Goal: Task Accomplishment & Management: Complete application form

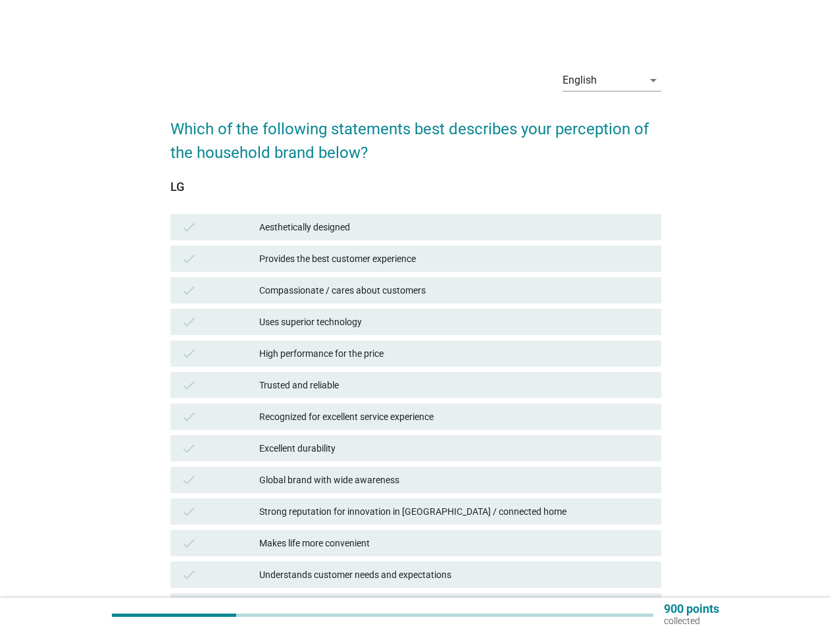
click at [416, 340] on div "check High performance for the price" at bounding box center [415, 353] width 491 height 26
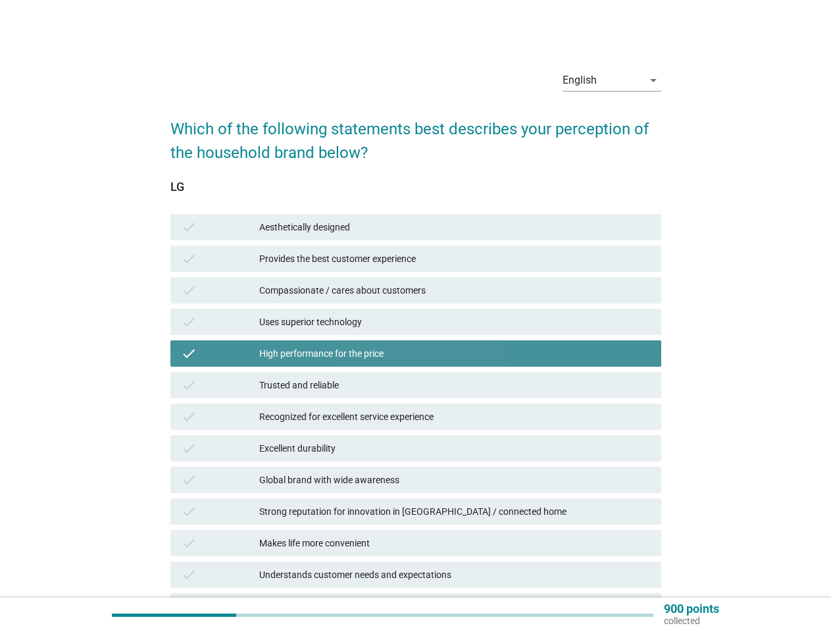
click at [612, 80] on div "English" at bounding box center [603, 80] width 80 height 21
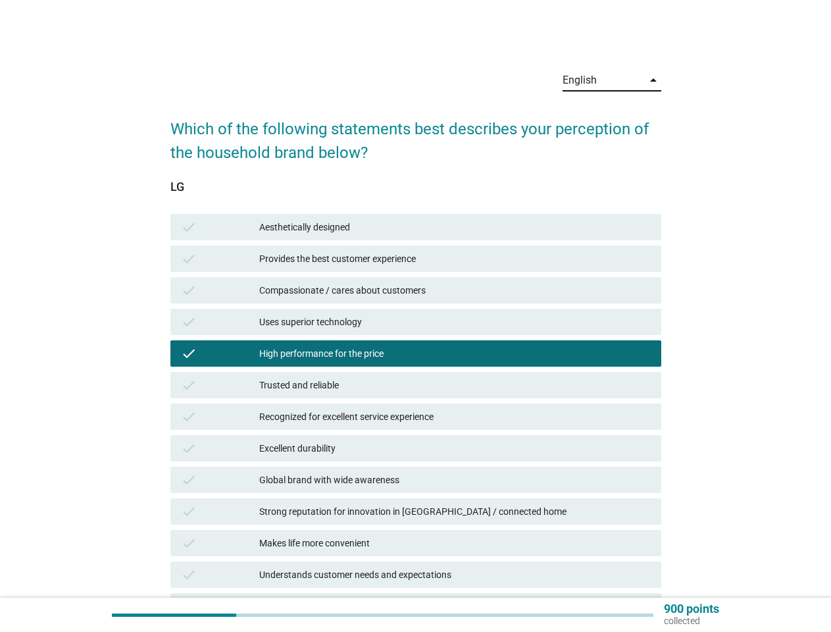
click at [416, 227] on div "Aesthetically designed" at bounding box center [454, 227] width 391 height 16
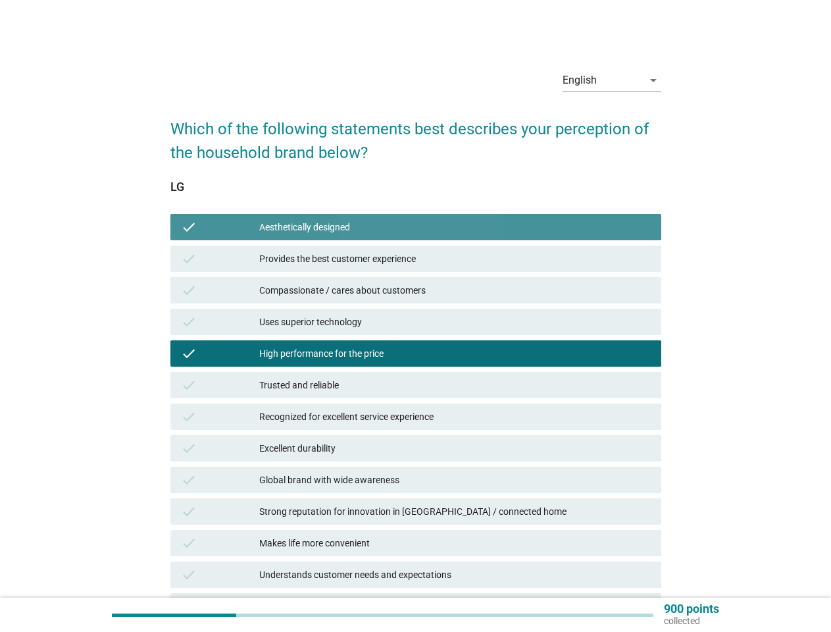
click at [416, 259] on div "Provides the best customer experience" at bounding box center [454, 259] width 391 height 16
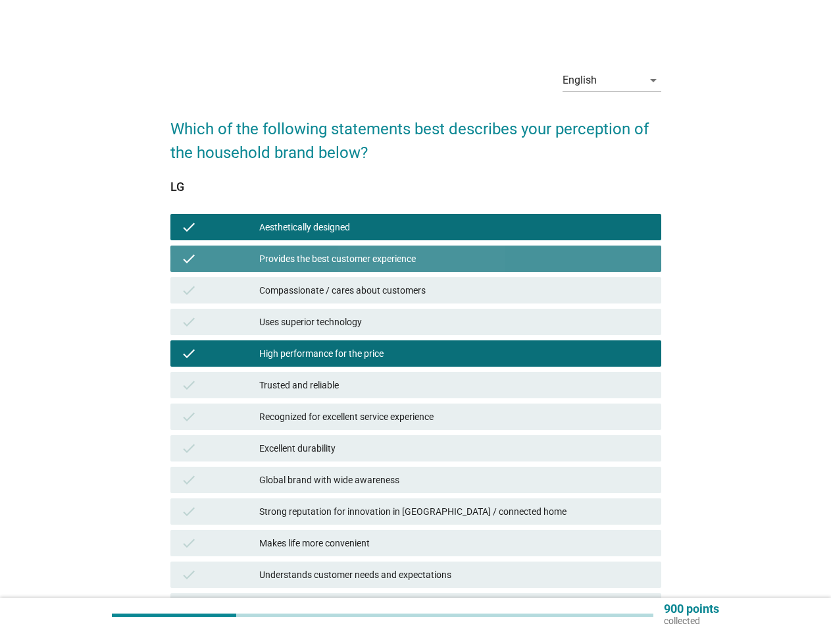
click at [416, 290] on div "Compassionate / cares about customers" at bounding box center [454, 290] width 391 height 16
click at [416, 322] on div "Uses superior technology" at bounding box center [454, 322] width 391 height 16
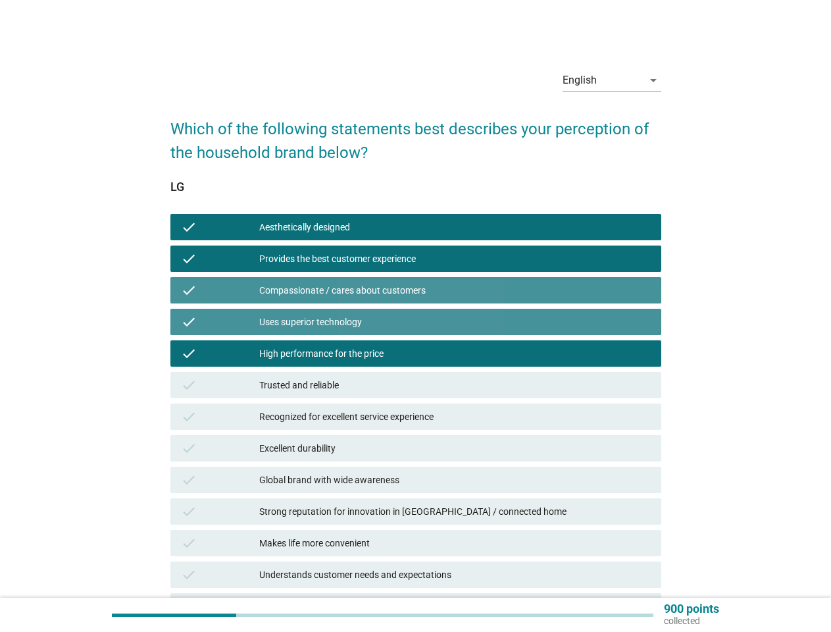
click at [416, 353] on div "High performance for the price" at bounding box center [454, 353] width 391 height 16
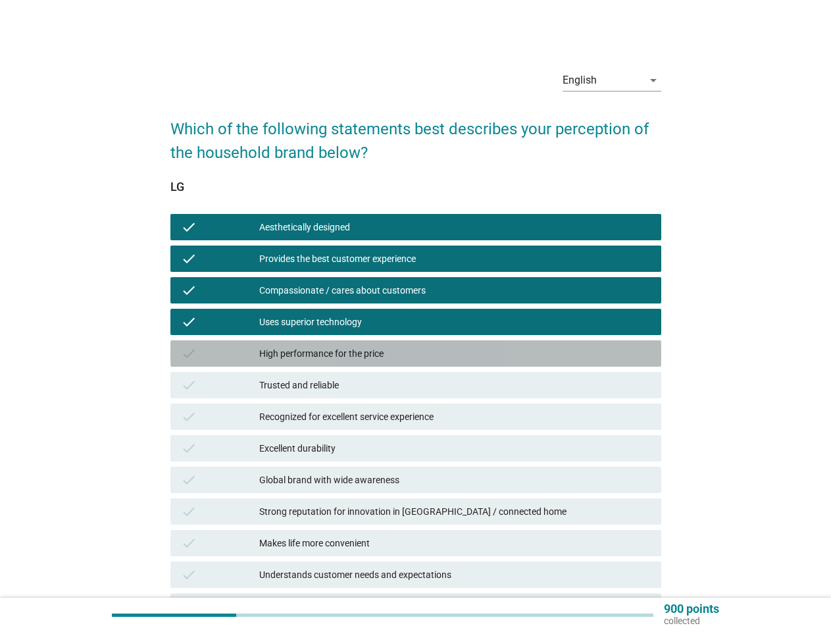
click at [416, 385] on div "Trusted and reliable" at bounding box center [454, 385] width 391 height 16
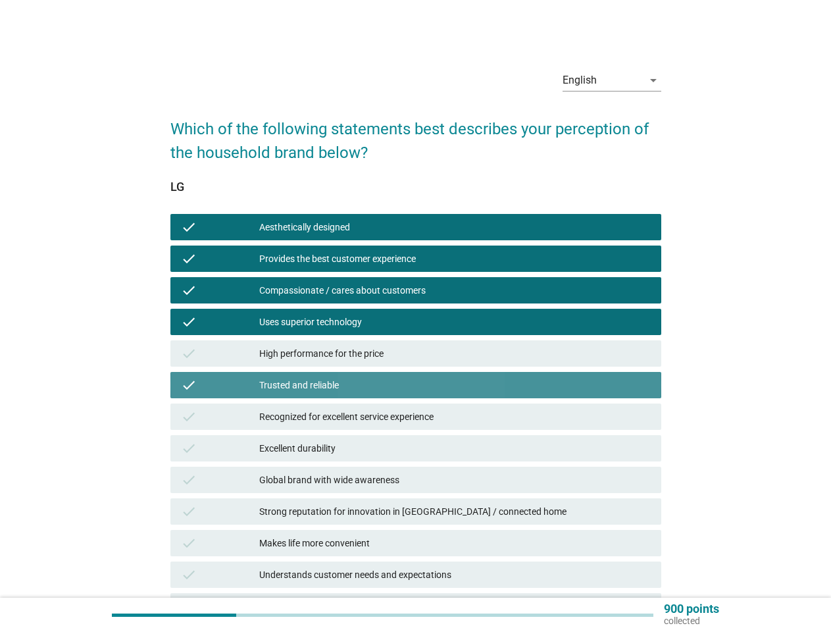
click at [416, 416] on div "Recognized for excellent service experience" at bounding box center [454, 417] width 391 height 16
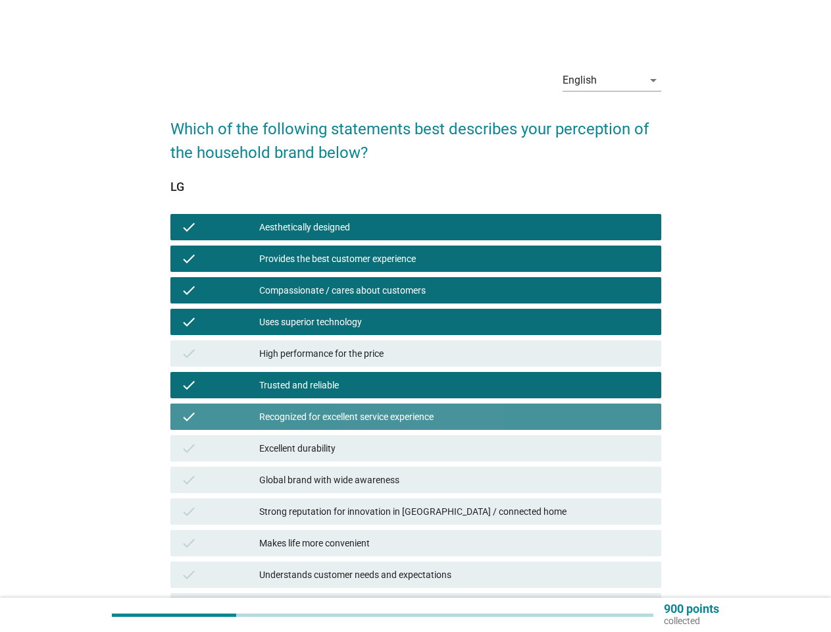
click at [416, 448] on div "Excellent durability" at bounding box center [454, 448] width 391 height 16
